Goal: Information Seeking & Learning: Find specific fact

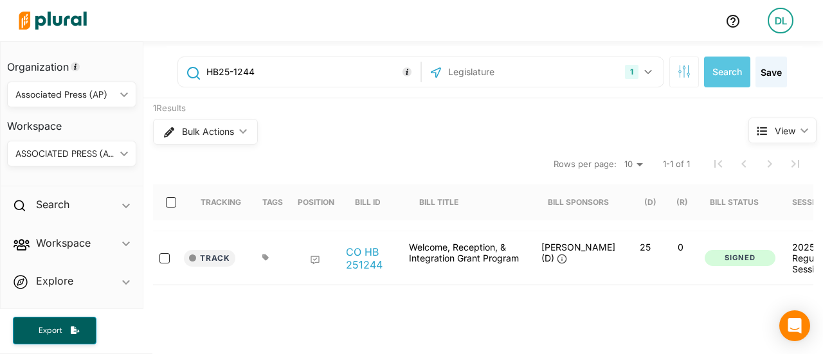
drag, startPoint x: 266, startPoint y: 75, endPoint x: 0, endPoint y: 78, distance: 266.2
click at [0, 78] on div "Organization Associated Press (AP) ic_keyboard_arrow_down Personal Associated P…" at bounding box center [411, 197] width 823 height 313
type input "HB64"
click at [714, 75] on button "Search" at bounding box center [727, 72] width 46 height 31
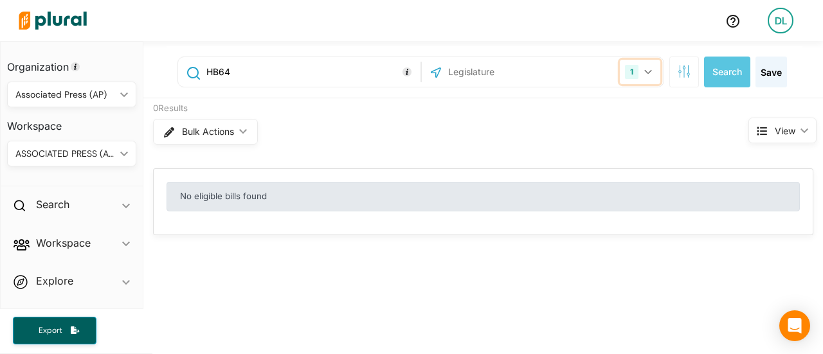
click at [644, 71] on icon "button" at bounding box center [648, 71] width 8 height 5
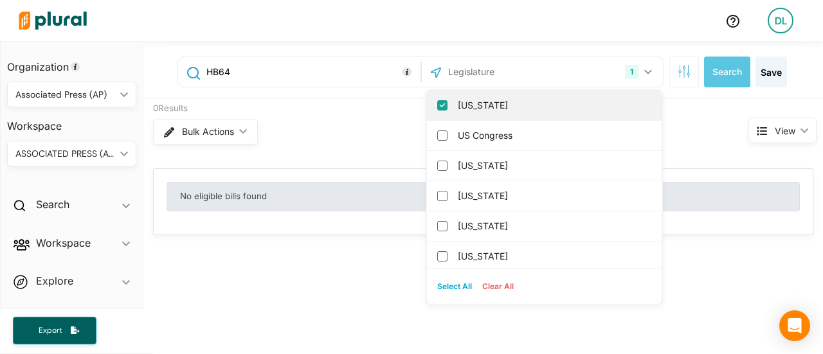
click at [437, 104] on input "[US_STATE]" at bounding box center [442, 105] width 10 height 10
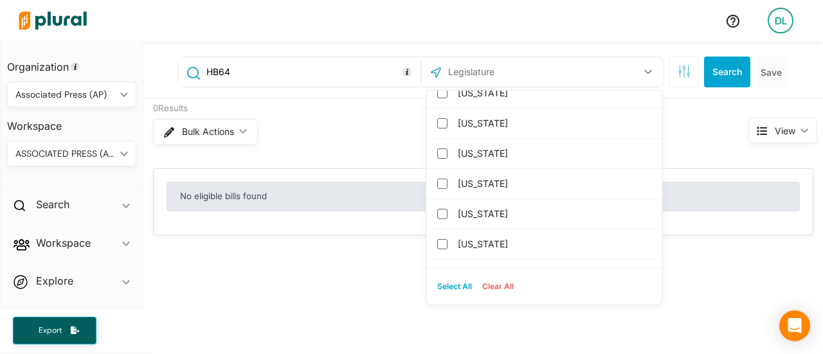
scroll to position [900, 0]
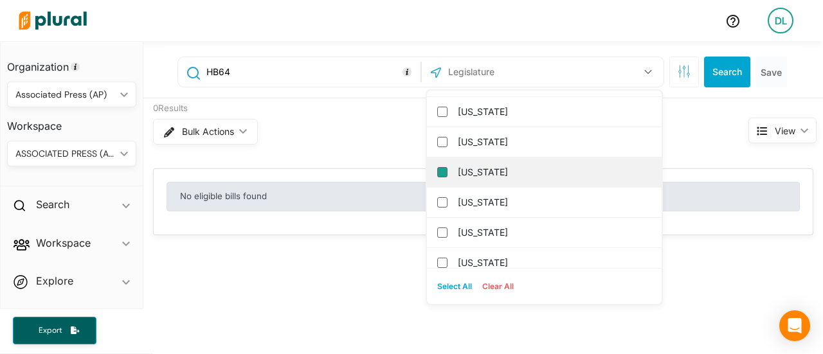
click at [437, 167] on input "[US_STATE]" at bounding box center [442, 172] width 10 height 10
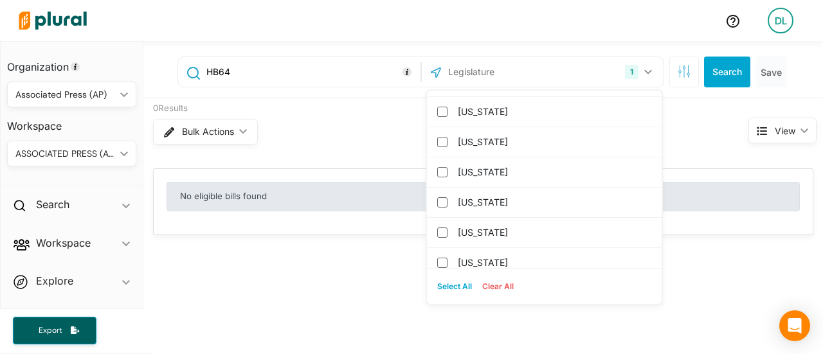
scroll to position [0, 0]
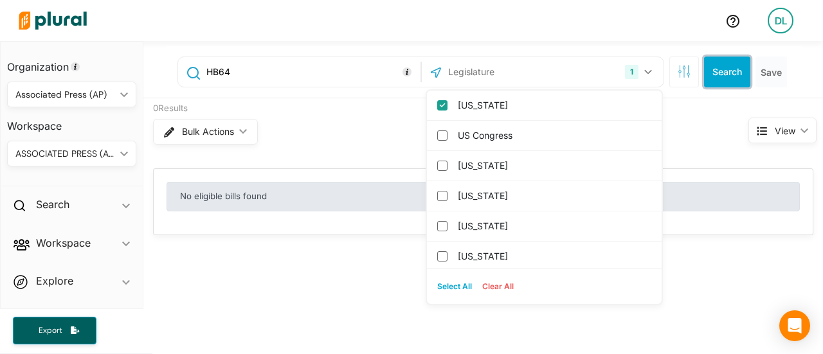
click at [717, 73] on button "Search" at bounding box center [727, 72] width 46 height 31
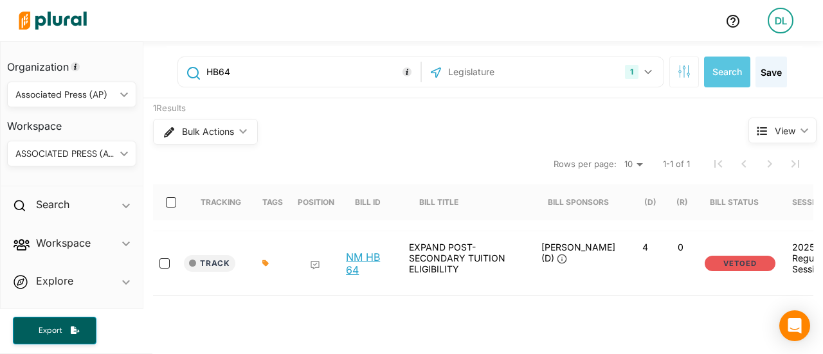
click at [359, 261] on link "NM HB 64" at bounding box center [370, 264] width 49 height 26
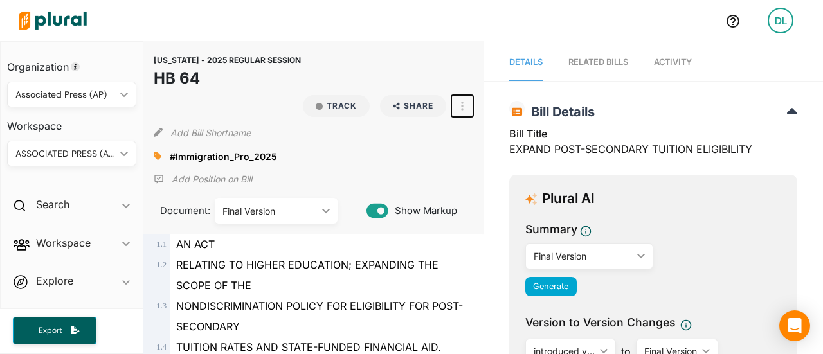
click at [461, 103] on icon "button" at bounding box center [462, 106] width 3 height 9
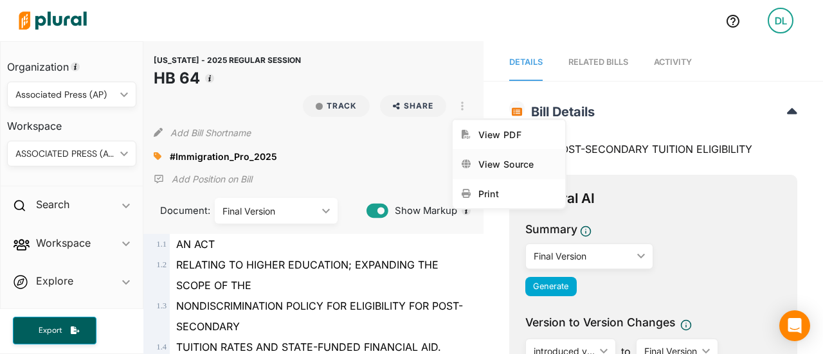
click at [507, 165] on div "View Source" at bounding box center [517, 164] width 78 height 11
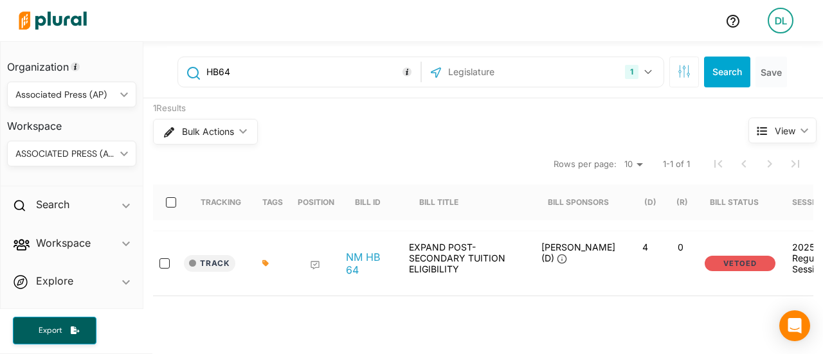
drag, startPoint x: 271, startPoint y: 69, endPoint x: 102, endPoint y: 96, distance: 172.0
click at [102, 96] on div "Organization Associated Press (AP) ic_keyboard_arrow_down Personal Associated P…" at bounding box center [411, 197] width 823 height 313
type input "SB 243"
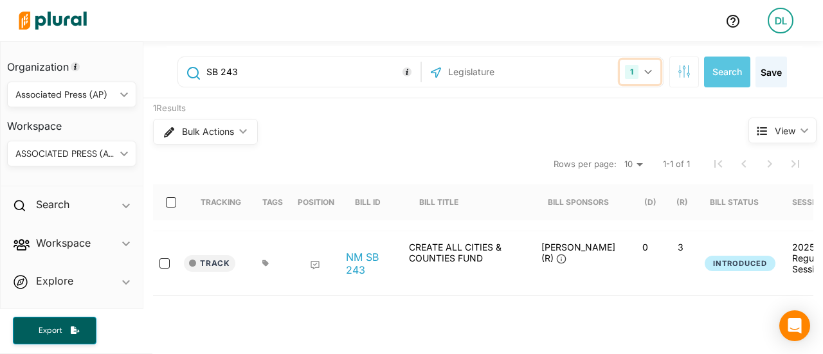
click at [644, 72] on icon "button" at bounding box center [648, 71] width 8 height 5
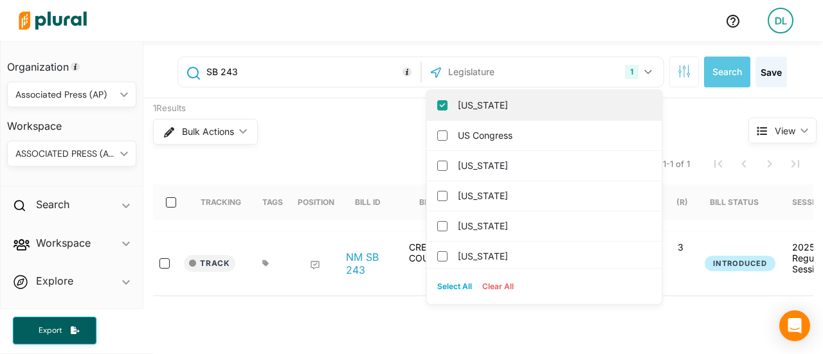
click at [437, 106] on input "[US_STATE]" at bounding box center [442, 105] width 10 height 10
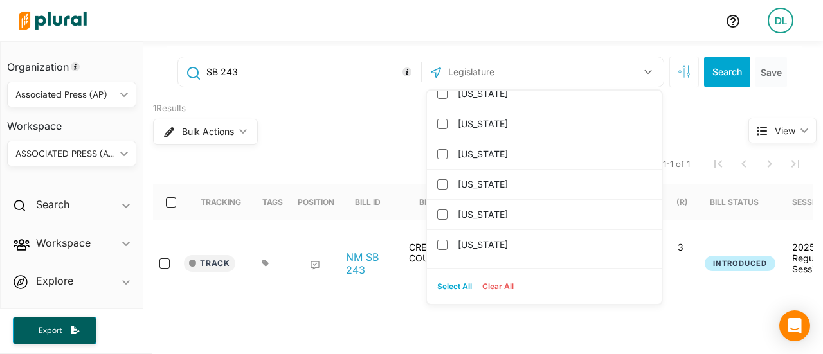
scroll to position [1286, 0]
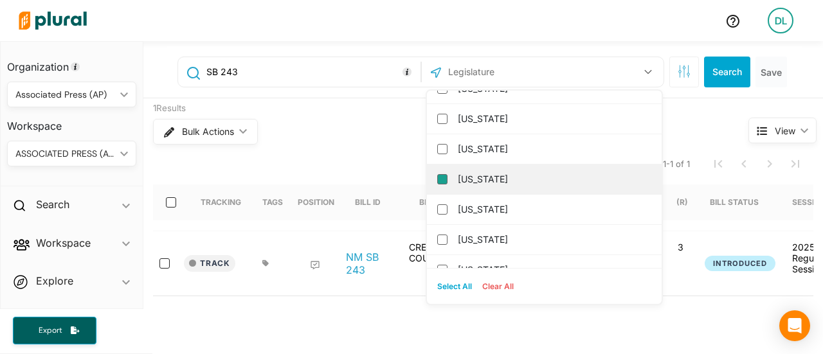
click at [437, 174] on input "[US_STATE]" at bounding box center [442, 179] width 10 height 10
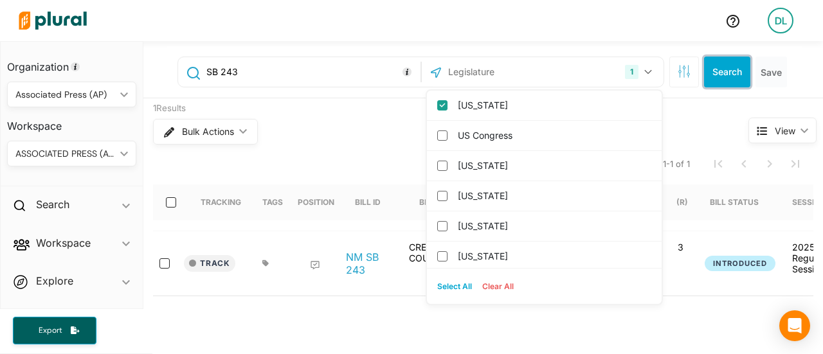
click at [728, 64] on button "Search" at bounding box center [727, 72] width 46 height 31
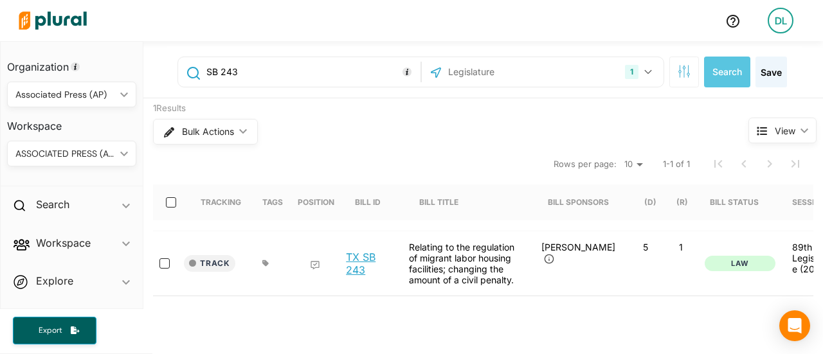
click at [365, 254] on link "TX SB 243" at bounding box center [370, 264] width 49 height 26
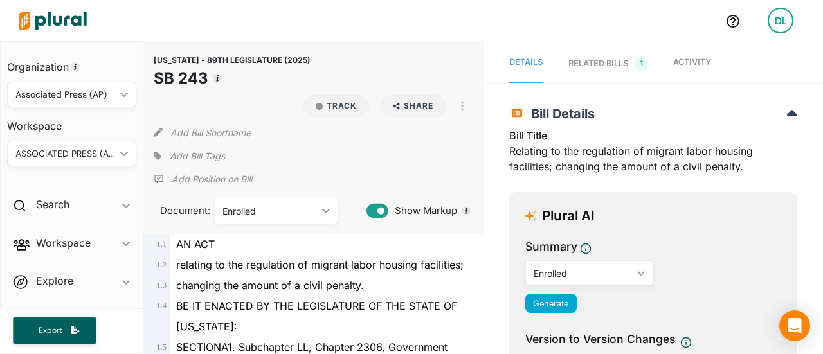
click at [185, 150] on span "Add Bill Tags" at bounding box center [197, 156] width 55 height 13
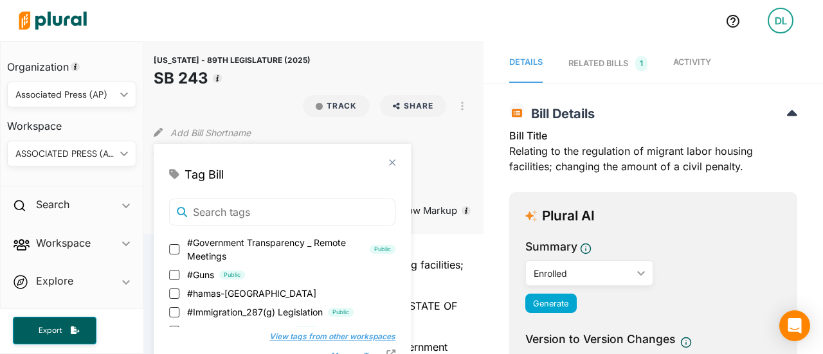
scroll to position [579, 0]
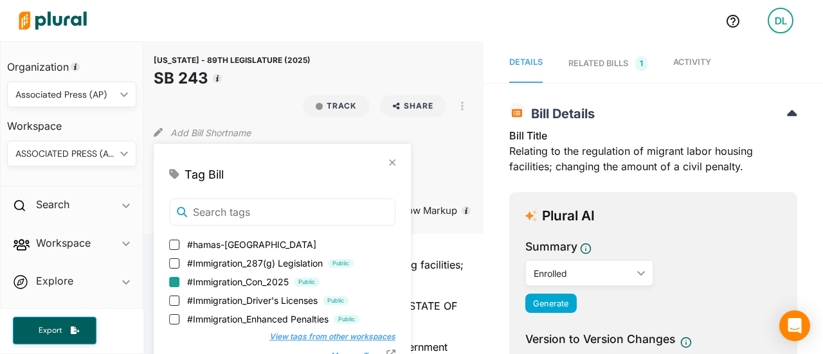
click at [176, 284] on input "#Immigration_Con_2025 Public" at bounding box center [174, 282] width 10 height 10
checkbox input "true"
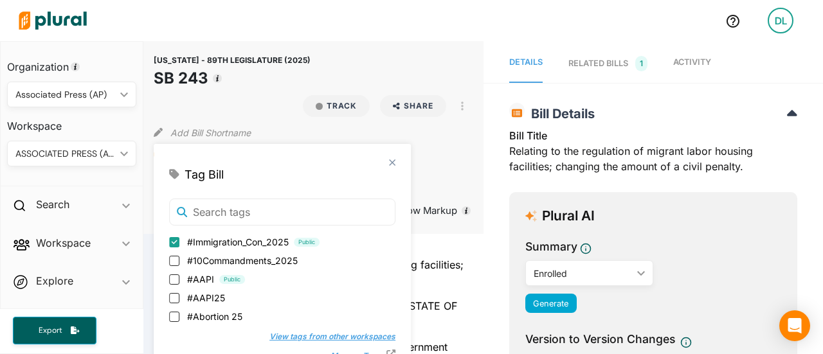
click at [481, 23] on div at bounding box center [364, 20] width 702 height 45
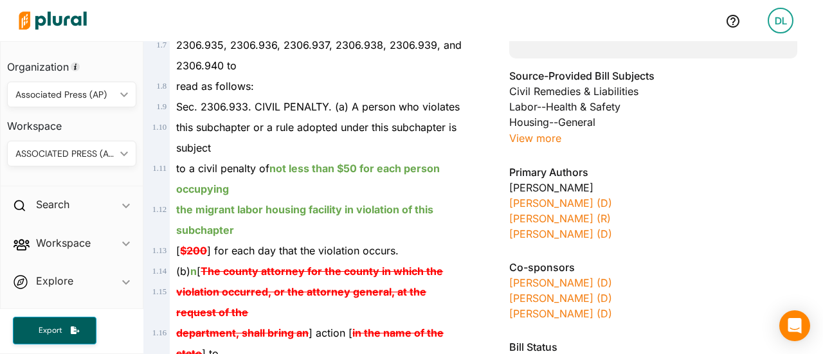
scroll to position [386, 0]
